Goal: Task Accomplishment & Management: Use online tool/utility

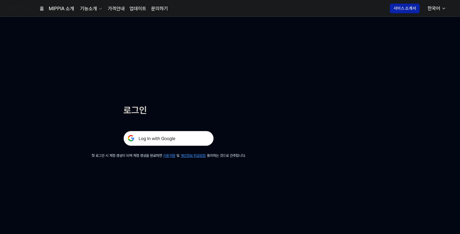
click at [180, 139] on img at bounding box center [168, 138] width 90 height 15
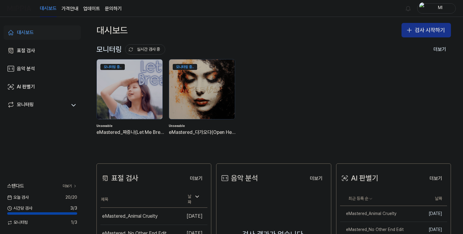
click at [414, 30] on button "검사 시작하기" at bounding box center [425, 30] width 49 height 14
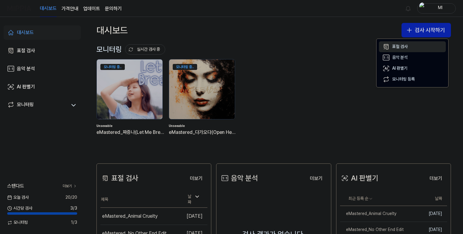
click at [404, 46] on div "표절 검사" at bounding box center [399, 47] width 15 height 6
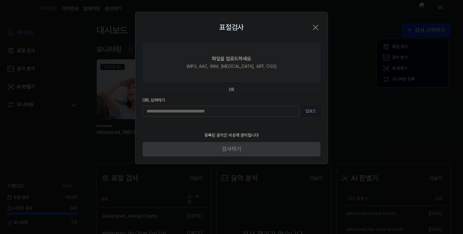
click at [247, 58] on div "파일을 업로드하세요" at bounding box center [231, 58] width 39 height 7
click at [0, 0] on input "파일을 업로드하세요 (MP3, AAC, WAV, [MEDICAL_DATA], AIFF, OGG)" at bounding box center [0, 0] width 0 height 0
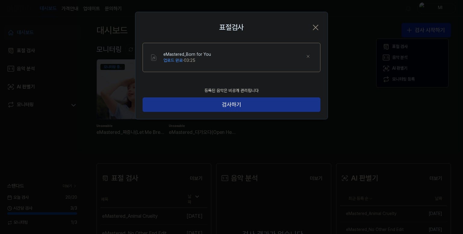
click at [242, 103] on button "검사하기" at bounding box center [231, 104] width 178 height 14
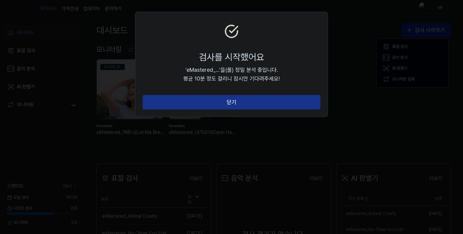
click at [242, 100] on button "닫기" at bounding box center [231, 102] width 178 height 14
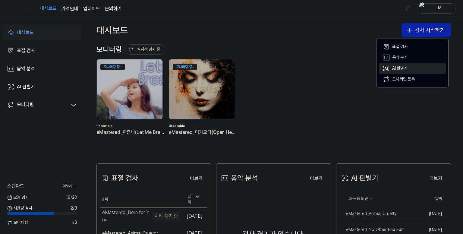
click at [408, 67] on button "AI 판별기" at bounding box center [412, 68] width 67 height 11
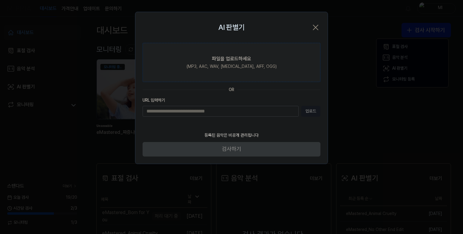
click at [242, 56] on div "파일을 업로드하세요" at bounding box center [231, 58] width 39 height 7
click at [0, 0] on input "파일을 업로드하세요 (MP3, AAC, WAV, [MEDICAL_DATA], AIFF, OGG)" at bounding box center [0, 0] width 0 height 0
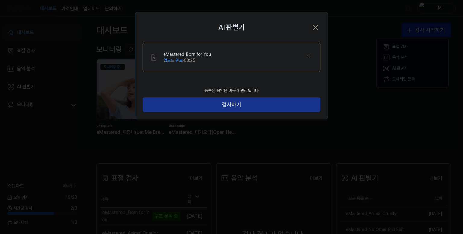
click at [213, 105] on button "검사하기" at bounding box center [231, 104] width 178 height 14
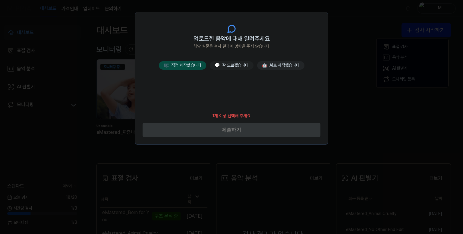
click at [185, 65] on button "🎼 직접 제작했습니다" at bounding box center [182, 65] width 47 height 8
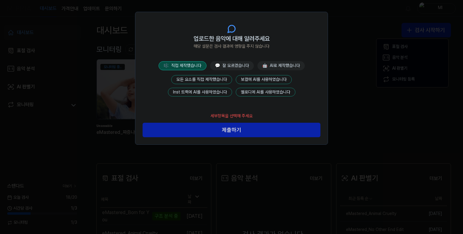
click at [208, 79] on button "모든 요소를 직접 제작했습니다" at bounding box center [201, 79] width 61 height 9
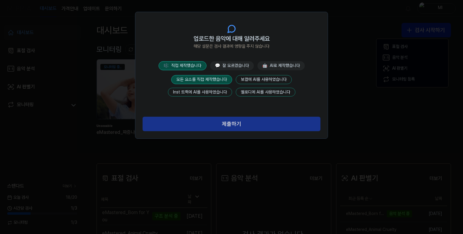
click at [230, 125] on button "제출하기" at bounding box center [231, 124] width 178 height 14
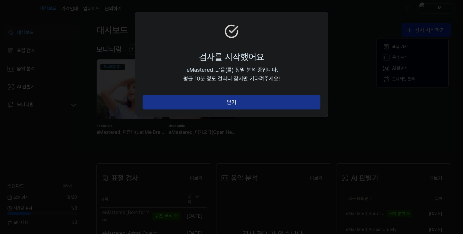
click at [237, 104] on button "닫기" at bounding box center [231, 102] width 178 height 14
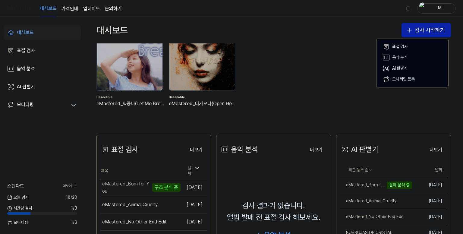
scroll to position [60, 0]
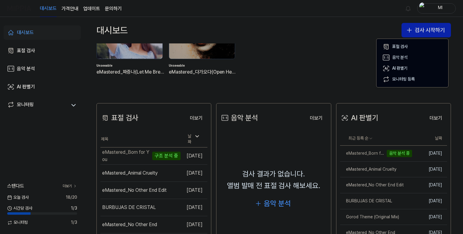
click at [337, 34] on div "대시보드 검사 시작하기" at bounding box center [273, 30] width 378 height 27
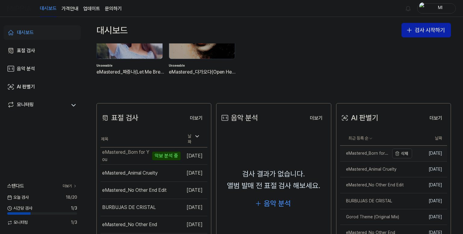
click at [354, 156] on div "eMastered_Born for You" at bounding box center [364, 153] width 49 height 6
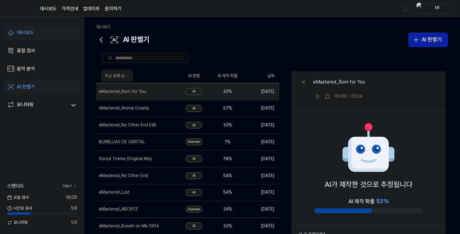
click at [34, 30] on link "대시보드" at bounding box center [42, 32] width 77 height 14
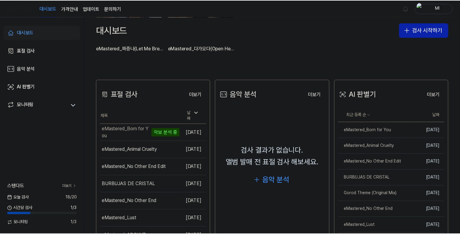
scroll to position [90, 0]
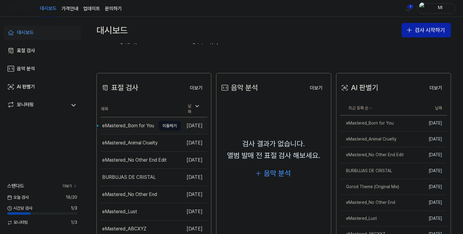
click at [119, 123] on div "eMastered_Born for You" at bounding box center [128, 125] width 52 height 7
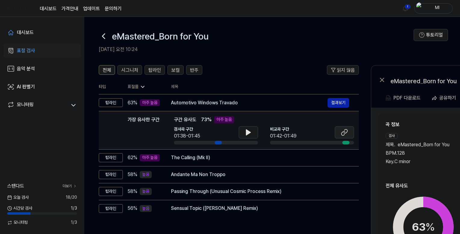
click at [344, 132] on icon at bounding box center [344, 132] width 7 height 7
click at [248, 132] on icon at bounding box center [248, 132] width 4 height 5
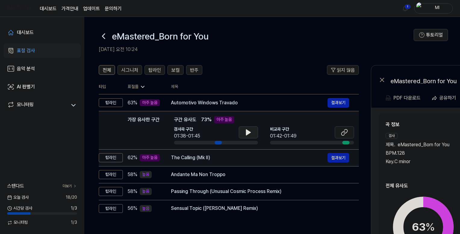
click at [216, 159] on div "The Calling (Mk II)" at bounding box center [249, 157] width 157 height 7
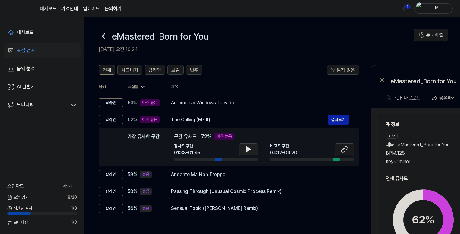
click at [245, 147] on icon at bounding box center [248, 148] width 7 height 7
click at [247, 149] on icon at bounding box center [247, 149] width 1 height 5
click at [343, 148] on icon at bounding box center [344, 148] width 7 height 7
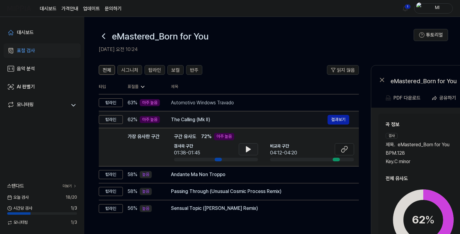
click at [245, 121] on div "The Calling (Mk II)" at bounding box center [249, 119] width 157 height 7
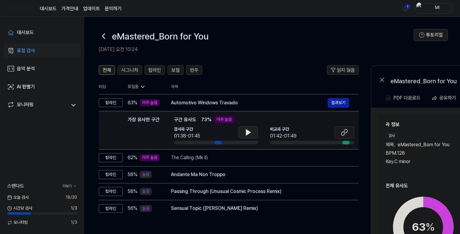
click at [247, 132] on icon at bounding box center [248, 132] width 4 height 5
click at [247, 133] on icon at bounding box center [247, 132] width 1 height 5
click at [248, 133] on icon at bounding box center [248, 132] width 4 height 5
click at [247, 133] on icon at bounding box center [247, 132] width 1 height 5
click at [343, 132] on icon at bounding box center [344, 133] width 4 height 4
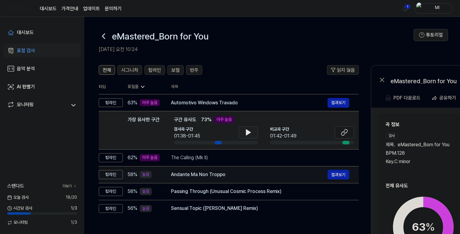
click at [251, 176] on div "Andante Ma Non Troppo" at bounding box center [249, 174] width 157 height 7
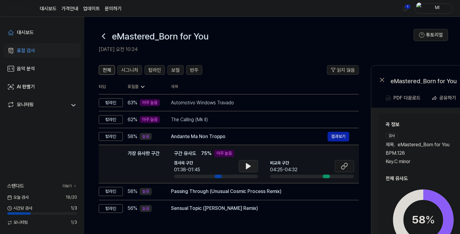
click at [246, 168] on icon at bounding box center [248, 165] width 4 height 5
click at [342, 166] on icon at bounding box center [344, 167] width 4 height 4
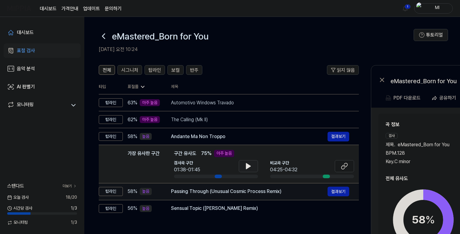
click at [238, 194] on div "Passing Through (Unusual Cosmic Process Remix)" at bounding box center [249, 191] width 157 height 7
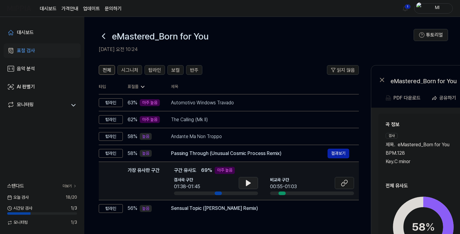
click at [255, 183] on button at bounding box center [248, 183] width 19 height 12
click at [347, 183] on icon at bounding box center [344, 182] width 7 height 7
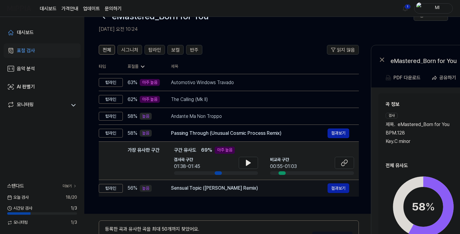
scroll to position [30, 0]
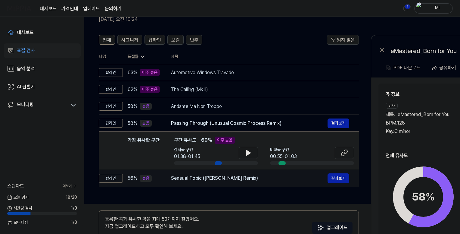
click at [228, 179] on div "Sensual Topic ([PERSON_NAME] Remix)" at bounding box center [249, 177] width 157 height 7
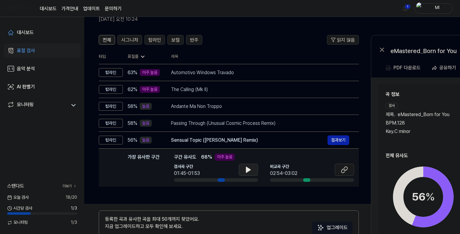
click at [250, 170] on icon at bounding box center [248, 169] width 4 height 5
click at [345, 170] on icon at bounding box center [344, 169] width 7 height 7
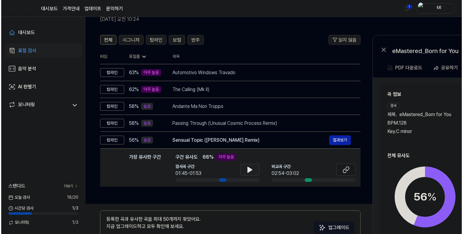
scroll to position [0, 0]
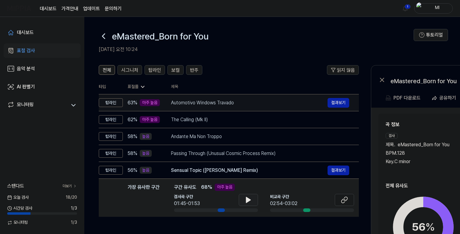
click at [219, 104] on div "Automotivo Windows Travado" at bounding box center [249, 102] width 157 height 7
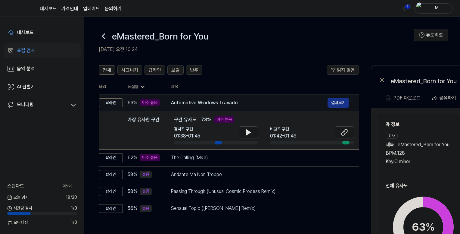
click at [336, 103] on button "결과보기" at bounding box center [339, 103] width 22 height 10
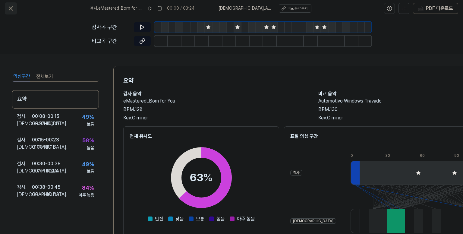
click at [12, 8] on icon at bounding box center [10, 8] width 7 height 7
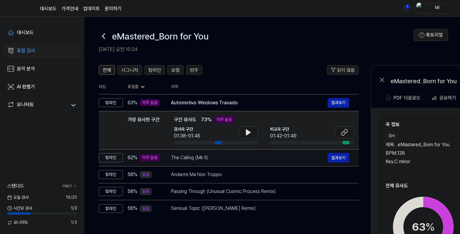
click at [228, 155] on div "The Calling (Mk II)" at bounding box center [249, 157] width 157 height 7
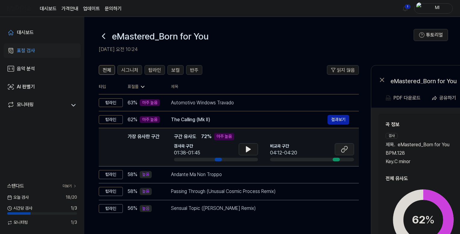
click at [336, 146] on button at bounding box center [344, 149] width 19 height 12
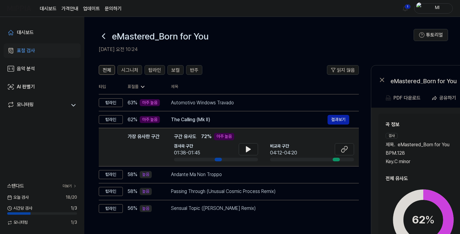
click at [417, 121] on h2 "곡 정보" at bounding box center [467, 124] width 162 height 7
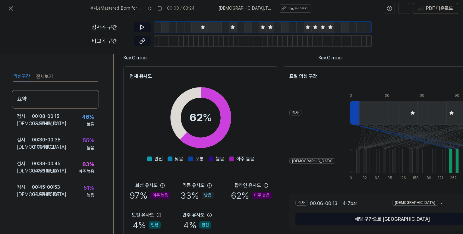
scroll to position [88, 0]
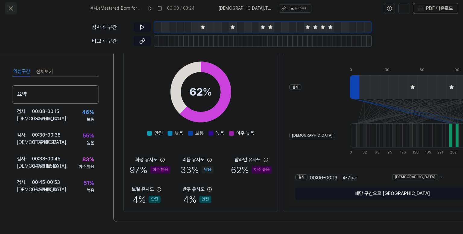
click at [12, 8] on icon at bounding box center [11, 9] width 4 height 4
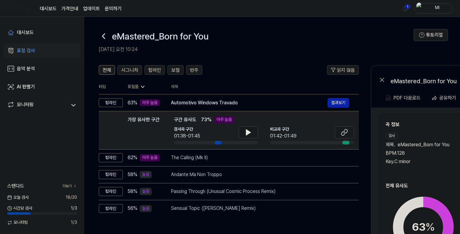
click at [433, 126] on h2 "곡 정보" at bounding box center [467, 124] width 162 height 7
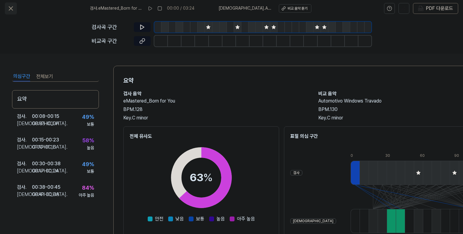
click at [8, 8] on icon at bounding box center [10, 8] width 7 height 7
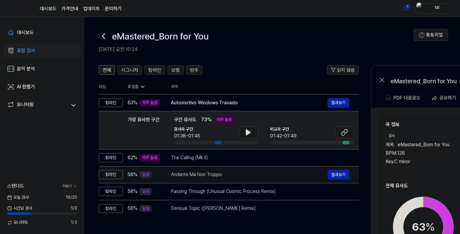
click at [222, 172] on div "Andante Ma Non Troppo" at bounding box center [249, 174] width 157 height 7
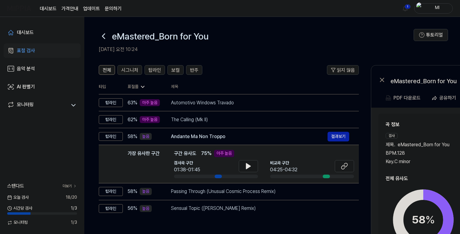
click at [412, 143] on span "eMastered_Born for You" at bounding box center [424, 144] width 52 height 7
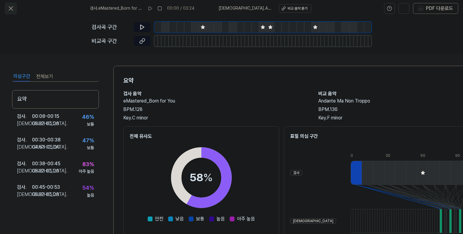
click at [11, 11] on icon at bounding box center [10, 8] width 7 height 7
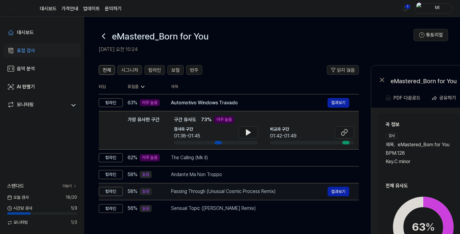
click at [245, 195] on div "Passing Through (Unusual Cosmic Process Remix)" at bounding box center [249, 191] width 157 height 7
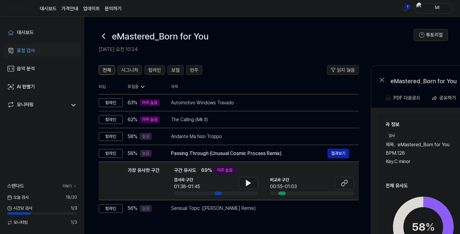
click at [429, 160] on div "Key. C minor" at bounding box center [423, 161] width 75 height 7
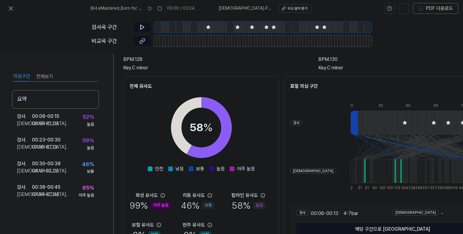
scroll to position [88, 0]
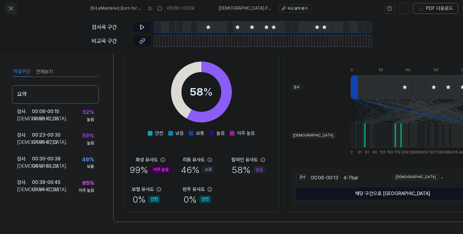
click at [8, 9] on icon at bounding box center [10, 8] width 7 height 7
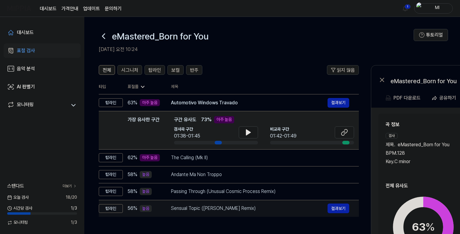
click at [233, 206] on div "Sensual Topic ([PERSON_NAME] Remix)" at bounding box center [249, 208] width 157 height 7
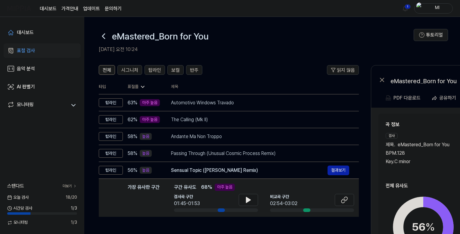
click at [410, 160] on div "Key. C minor" at bounding box center [423, 161] width 75 height 7
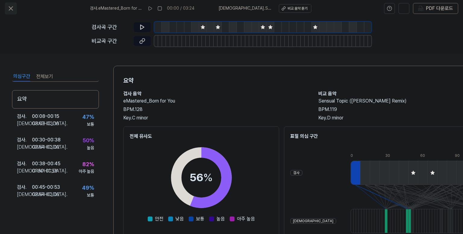
click at [9, 9] on icon at bounding box center [11, 9] width 4 height 4
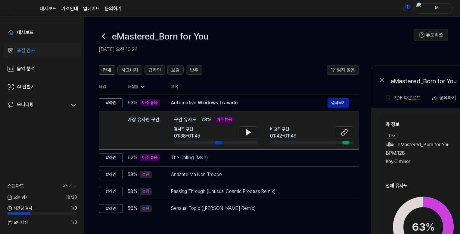
click at [105, 36] on icon at bounding box center [104, 36] width 10 height 10
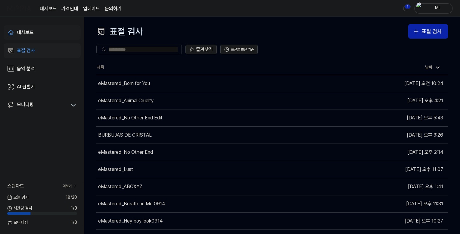
click at [31, 29] on div "대시보드" at bounding box center [25, 32] width 17 height 7
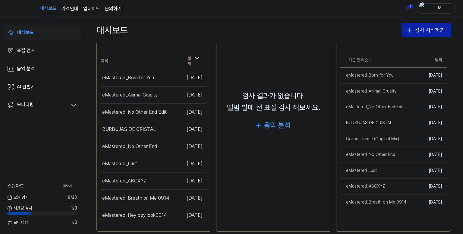
scroll to position [145, 0]
